Goal: Transaction & Acquisition: Purchase product/service

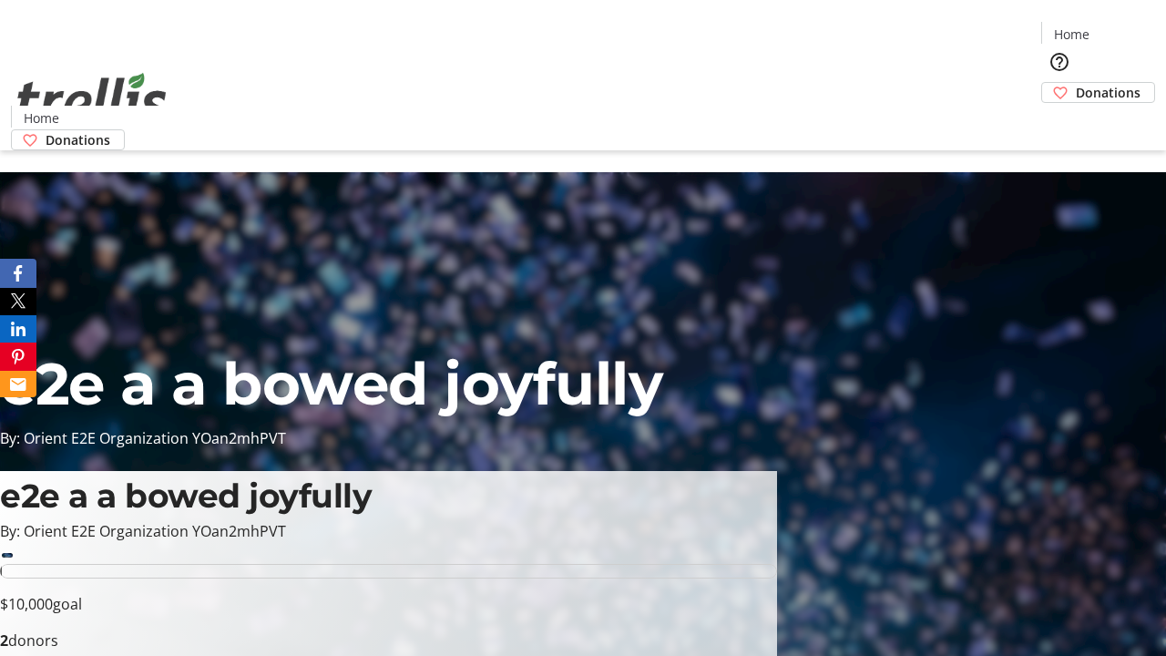
click at [1076, 83] on span "Donations" at bounding box center [1108, 92] width 65 height 19
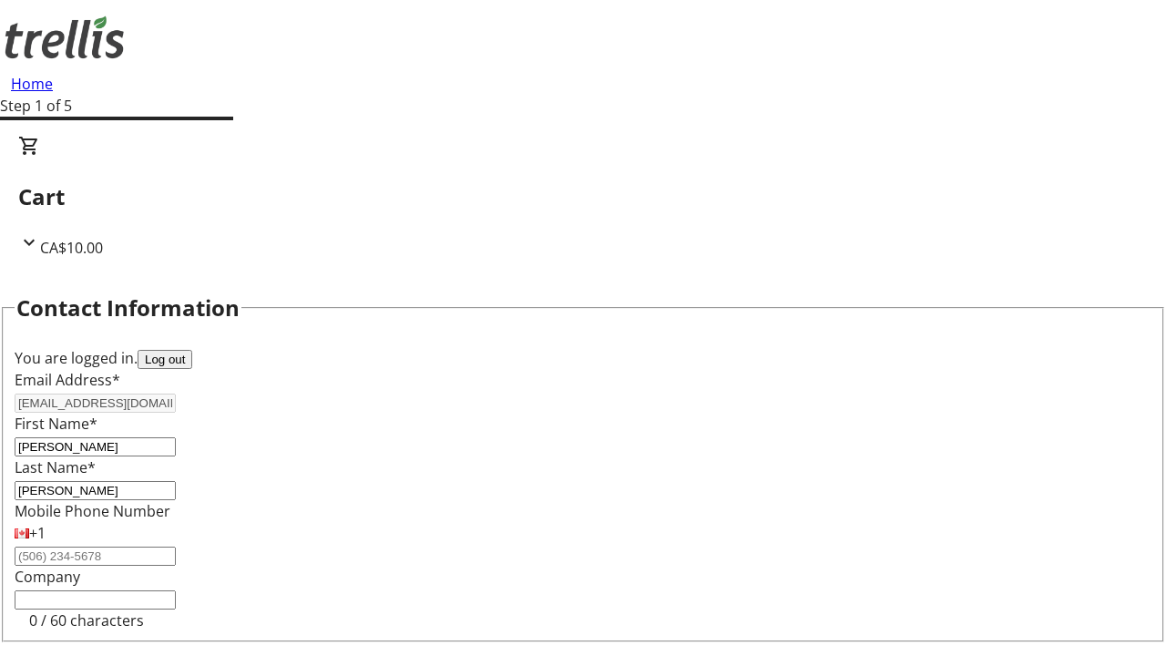
select select "BC"
select select "CA"
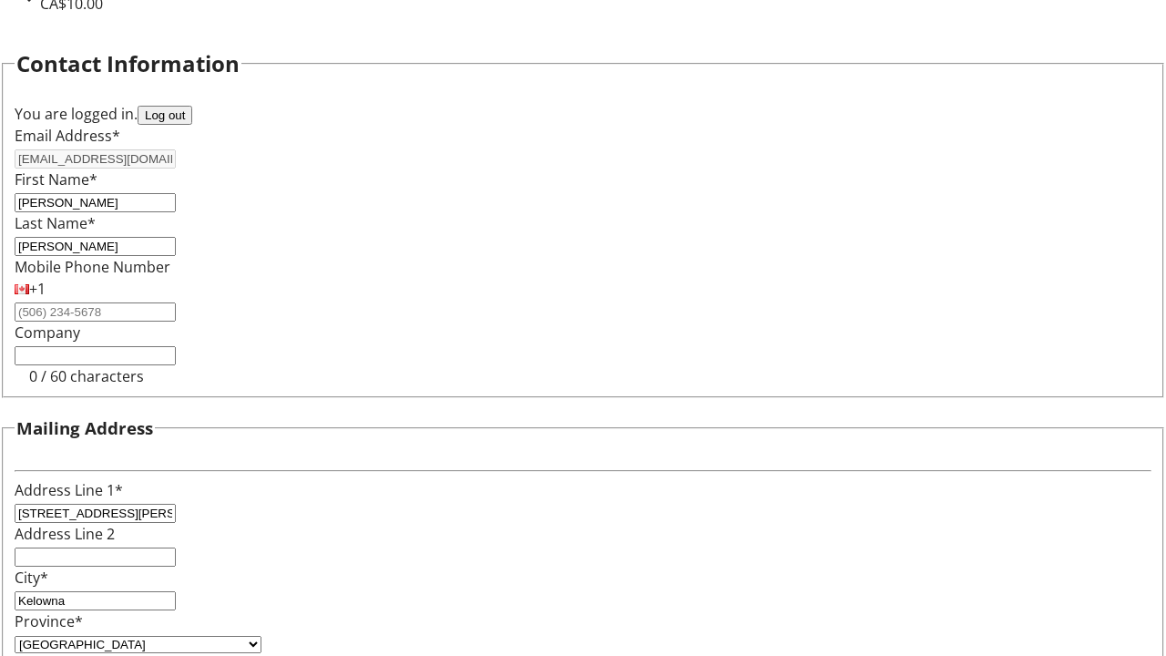
type input "V1Y 0C2"
